Goal: Information Seeking & Learning: Learn about a topic

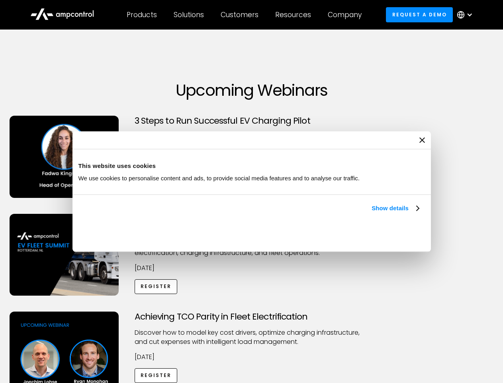
click at [372, 213] on link "Show details" at bounding box center [395, 208] width 47 height 10
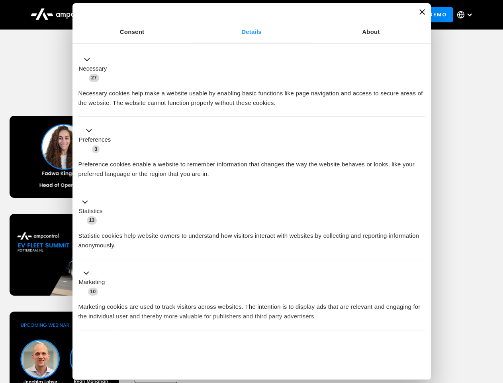
click at [420, 350] on button "Okay" at bounding box center [367, 361] width 114 height 23
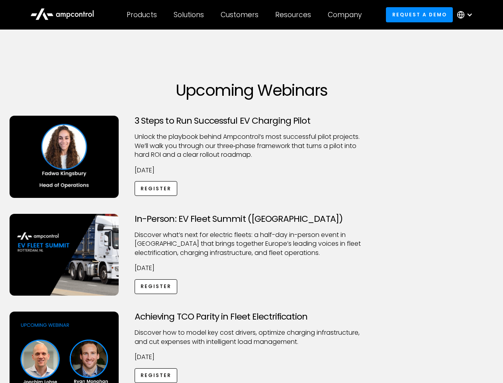
click at [495, 321] on div "Achieving TCO Parity in Fleet Electrification Discover how to model key cost dr…" at bounding box center [252, 373] width 501 height 125
click at [245, 15] on div "Customers" at bounding box center [240, 14] width 38 height 9
click at [141, 15] on div "Products" at bounding box center [142, 14] width 30 height 9
click at [189, 15] on div "Solutions" at bounding box center [189, 14] width 30 height 9
click at [241, 15] on div "Customers" at bounding box center [240, 14] width 38 height 9
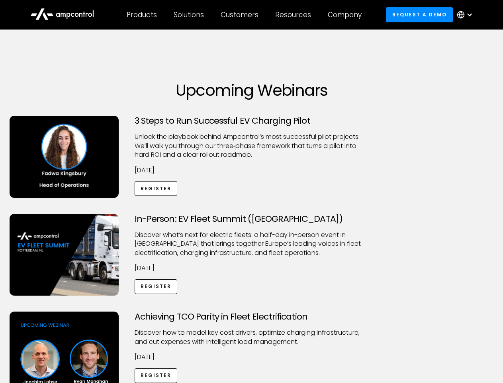
click at [295, 15] on div "Resources" at bounding box center [293, 14] width 36 height 9
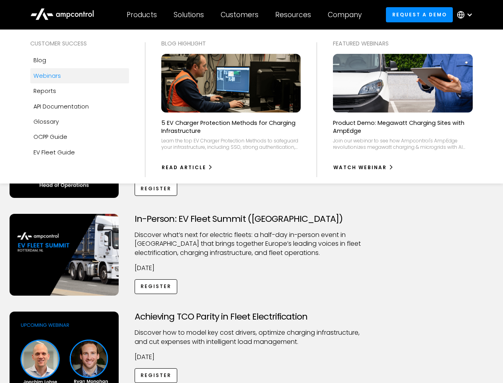
click at [347, 15] on div "Company" at bounding box center [345, 14] width 34 height 9
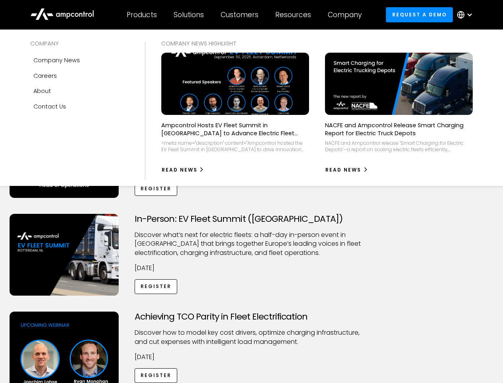
click at [467, 15] on div at bounding box center [470, 15] width 6 height 6
